Goal: Navigation & Orientation: Find specific page/section

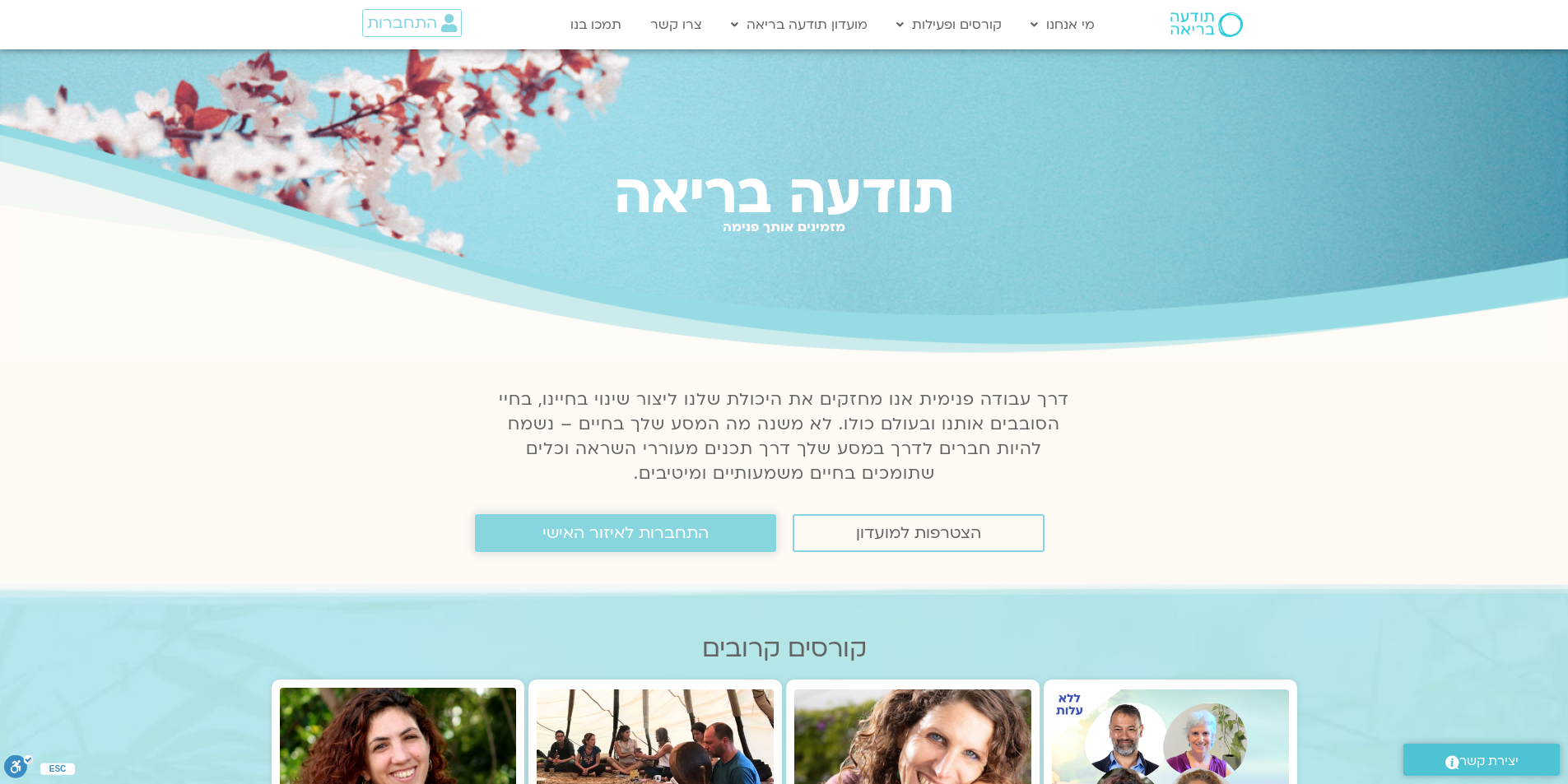
click at [642, 533] on span "התחברות לאיזור האישי" at bounding box center [626, 532] width 166 height 18
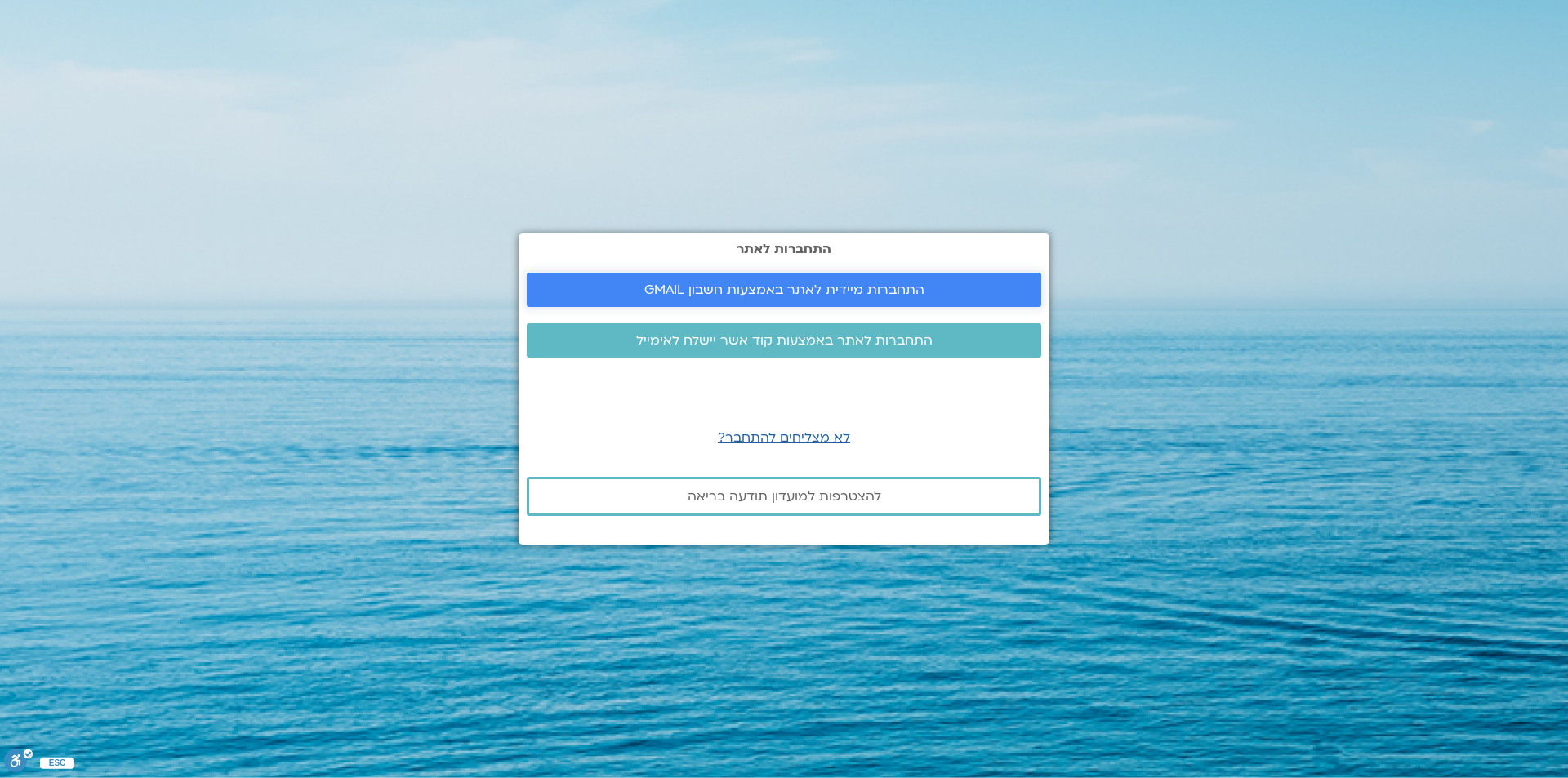
click at [882, 291] on span "התחברות מיידית לאתר באמצעות חשבון GMAIL" at bounding box center [784, 290] width 280 height 15
